Goal: Task Accomplishment & Management: Manage account settings

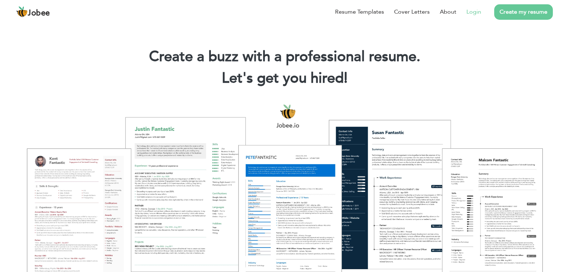
click at [470, 8] on link "Login" at bounding box center [473, 12] width 15 height 9
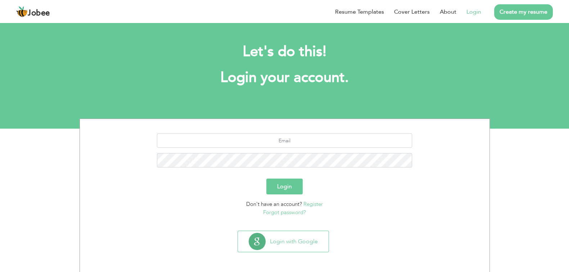
scroll to position [0, 0]
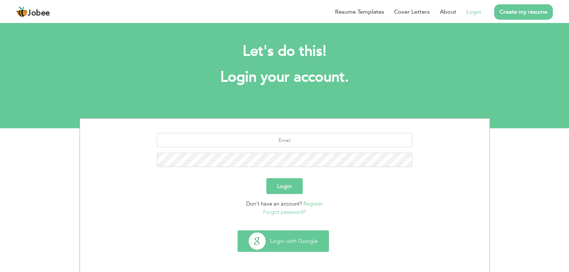
click at [296, 240] on button "Login with Google" at bounding box center [283, 241] width 91 height 21
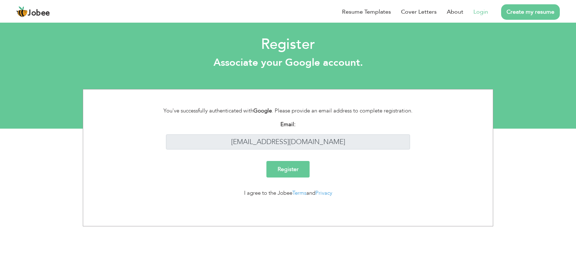
click at [283, 172] on input "Register" at bounding box center [287, 169] width 43 height 17
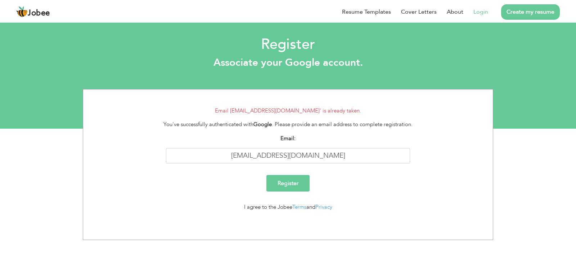
click at [487, 13] on link "Login" at bounding box center [480, 12] width 15 height 9
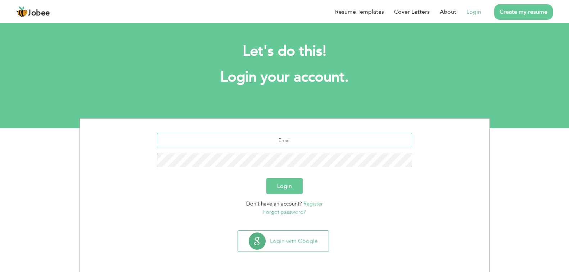
click at [275, 144] on input "text" at bounding box center [284, 140] width 255 height 14
type input "ahsanshafique786@gmail.com"
click at [276, 185] on button "Login" at bounding box center [284, 187] width 36 height 16
